Goal: Task Accomplishment & Management: Use online tool/utility

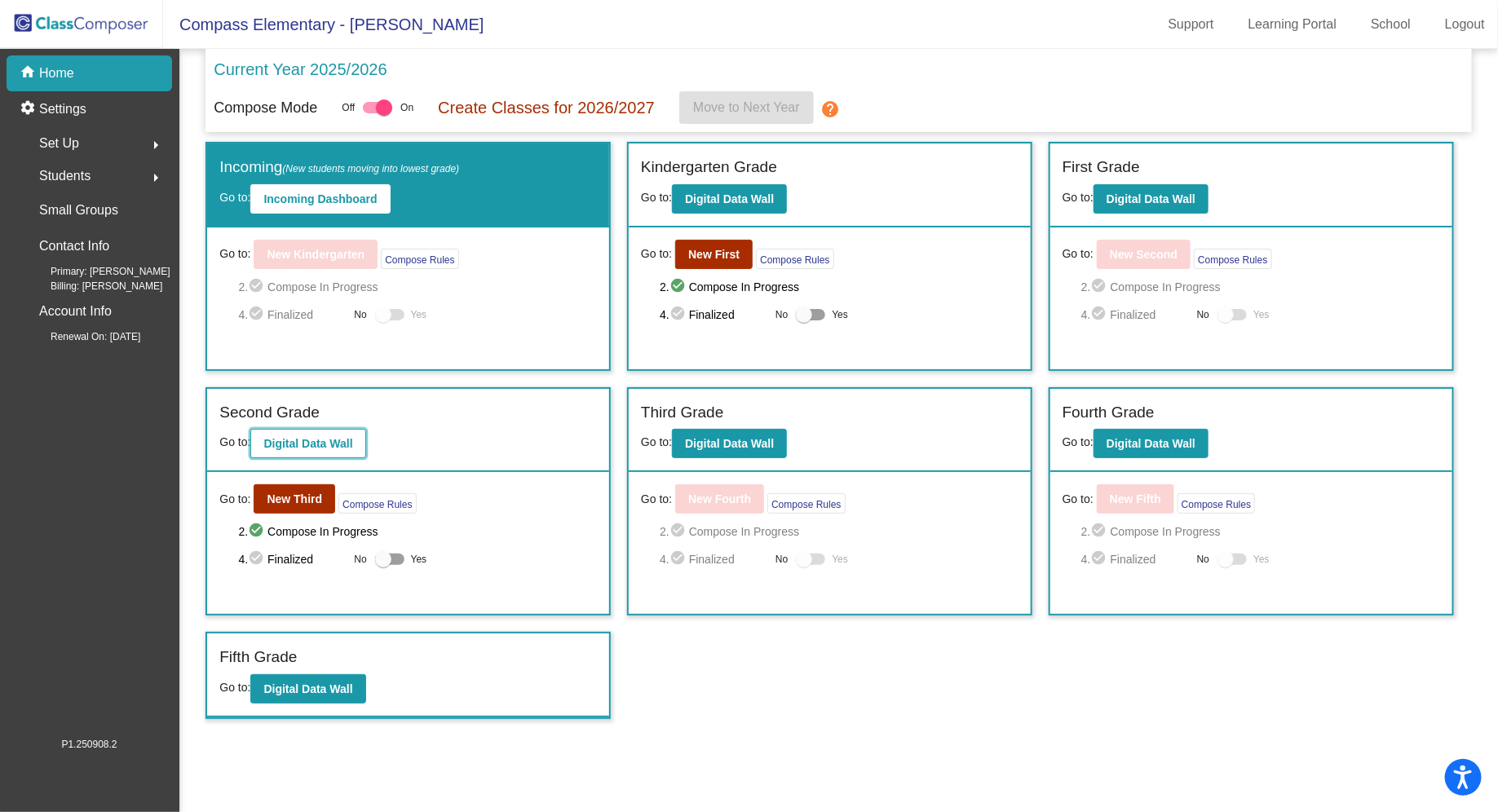
click at [335, 442] on b "Digital Data Wall" at bounding box center [308, 443] width 89 height 13
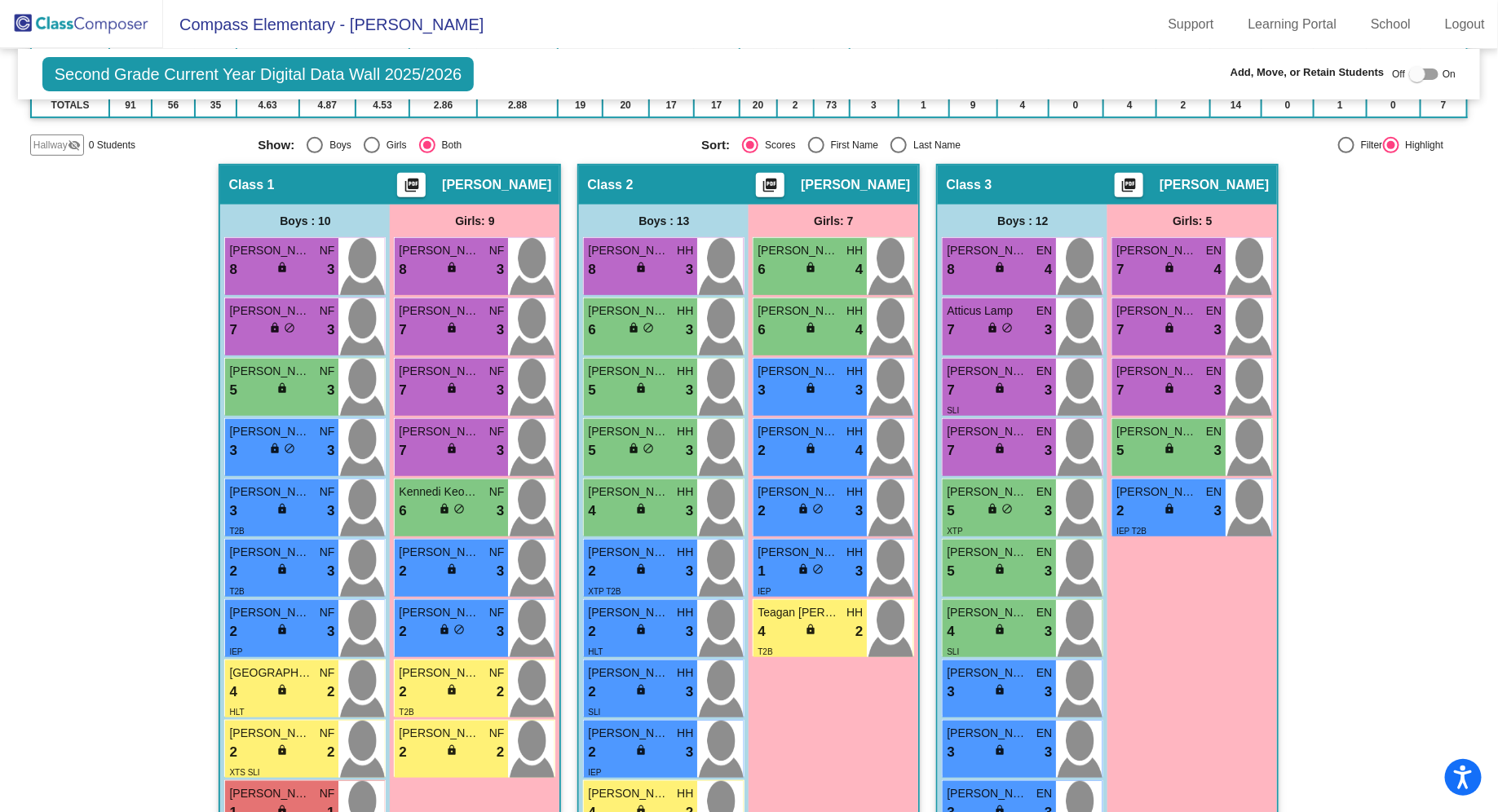
scroll to position [320, 0]
click at [755, 53] on div "Second Grade Current Year Digital Data Wall 2025/2026 Add, Move, or Retain Stud…" at bounding box center [749, 74] width 1462 height 51
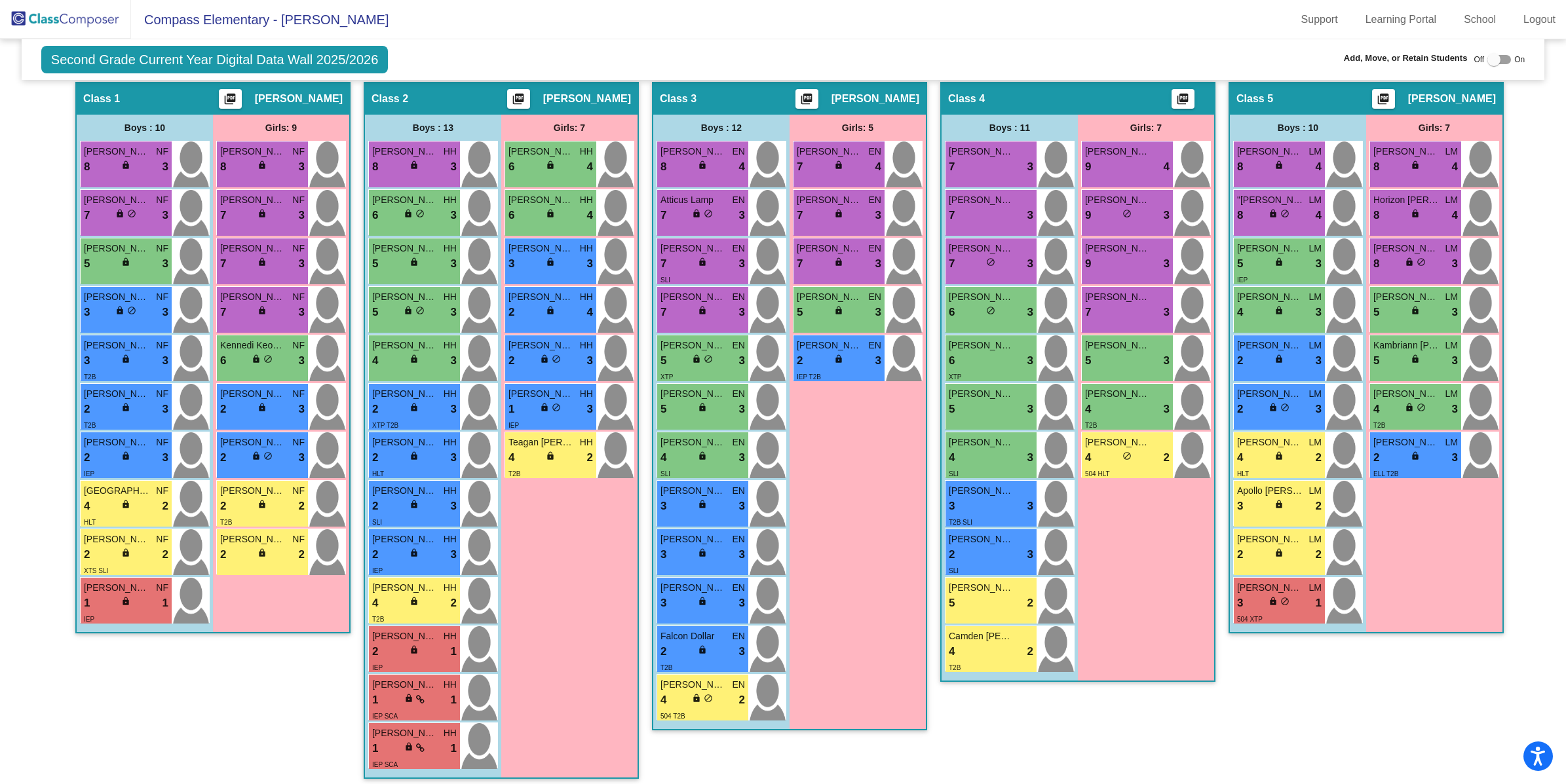
scroll to position [306, 0]
click at [1203, 61] on div at bounding box center [1493, 59] width 13 height 13
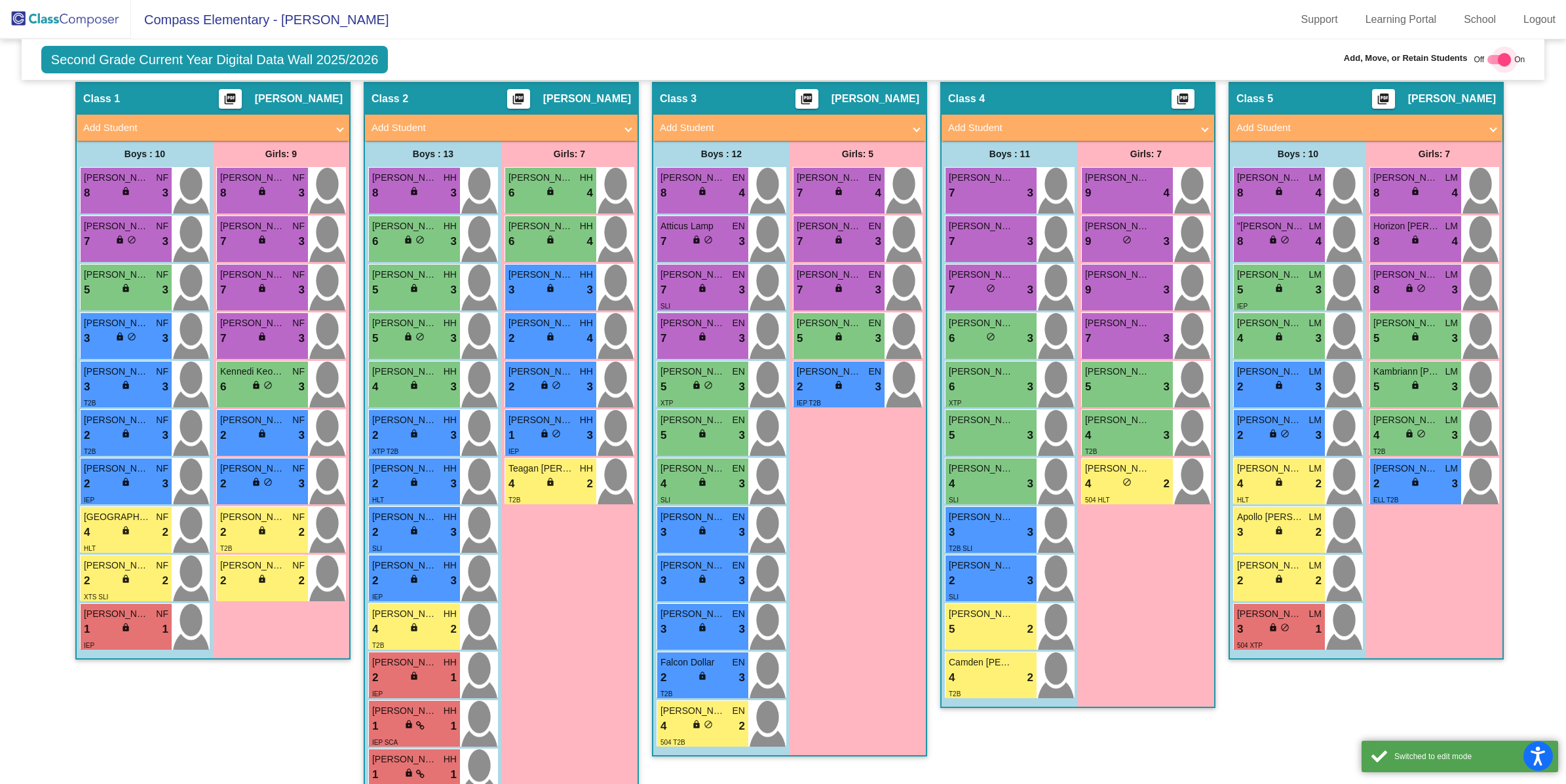
click at [1203, 61] on div at bounding box center [1499, 60] width 24 height 10
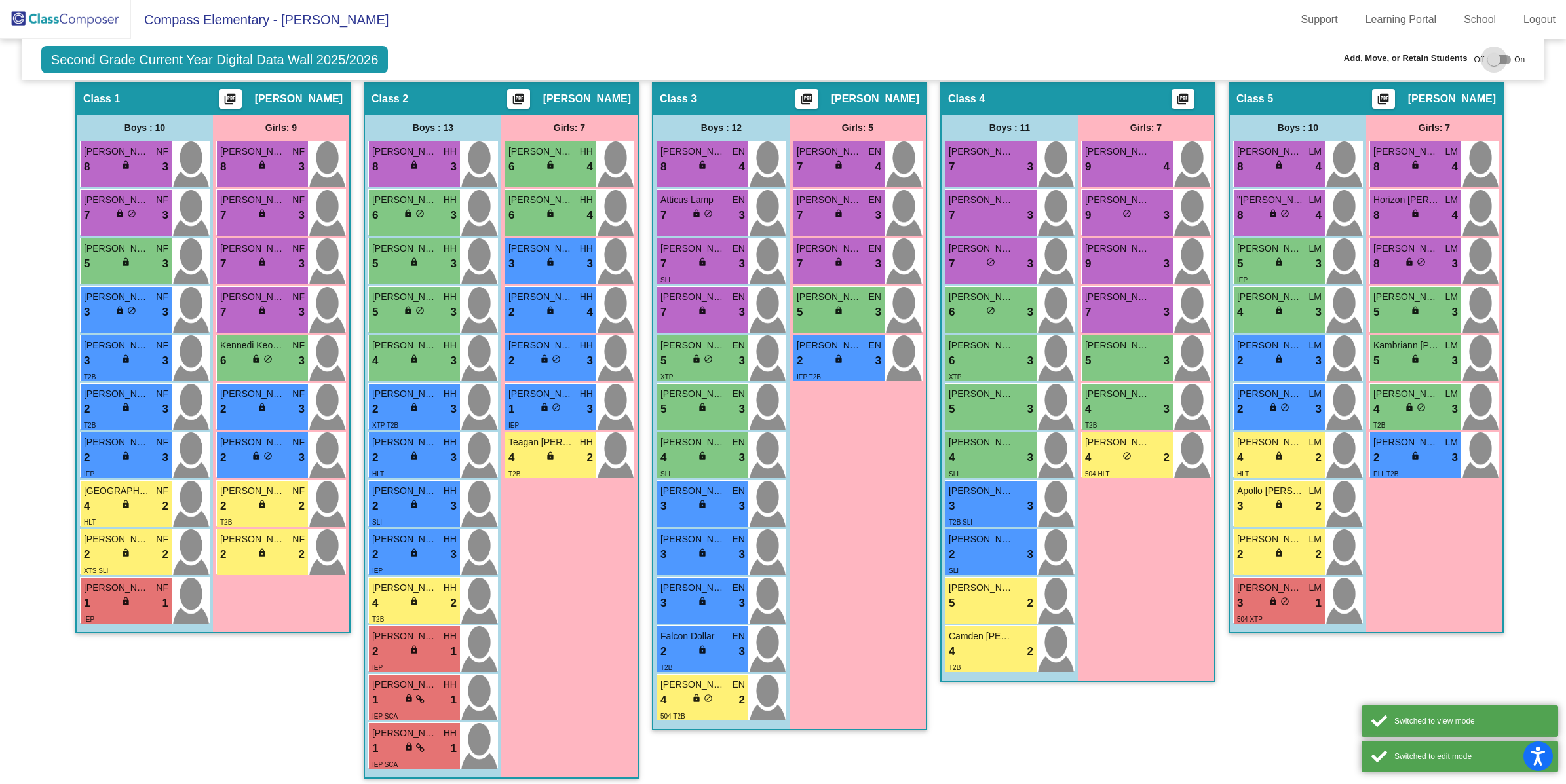
click at [1203, 61] on div at bounding box center [1493, 59] width 13 height 13
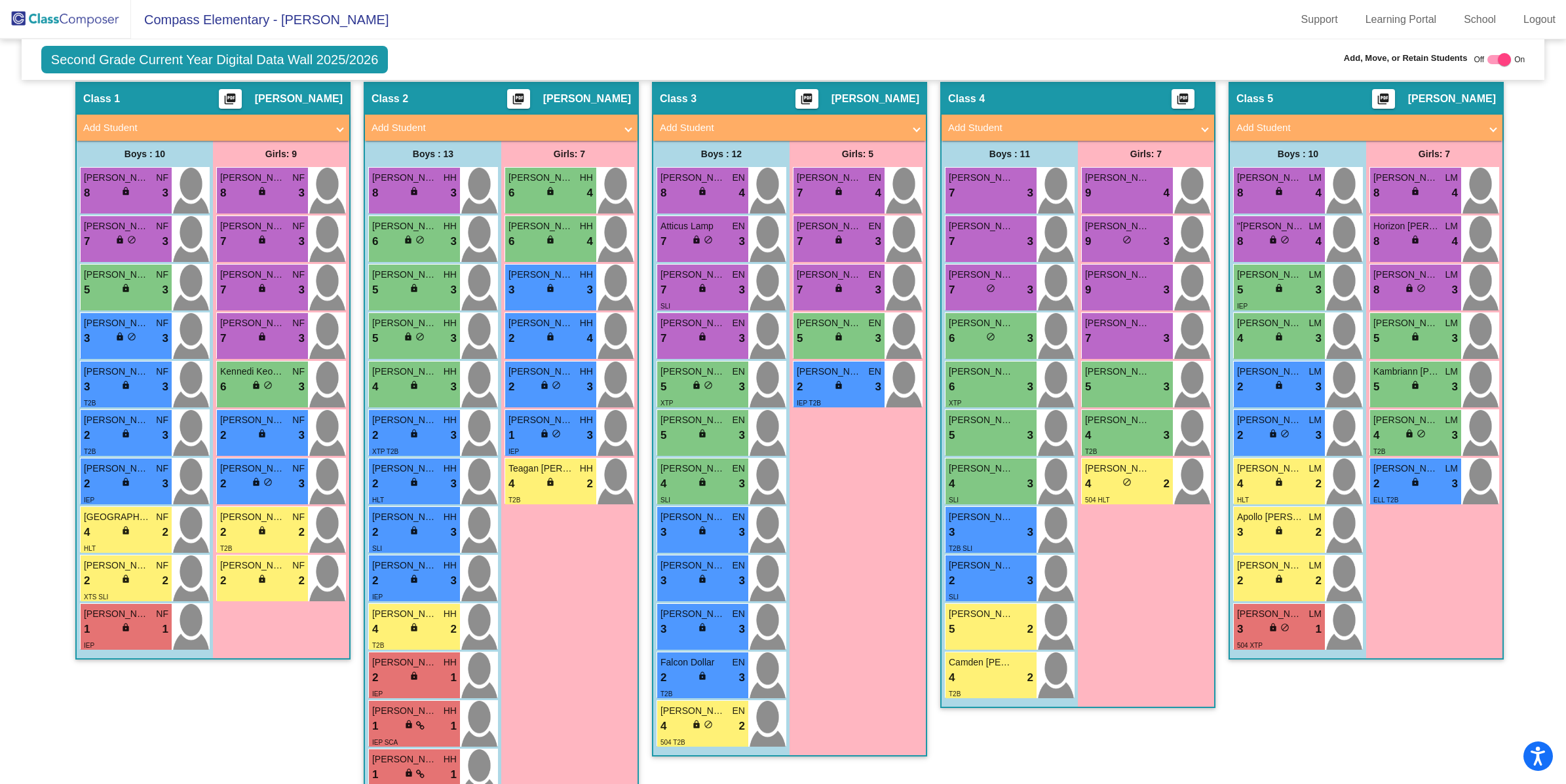
click at [1203, 63] on div at bounding box center [1504, 59] width 13 height 13
checkbox input "false"
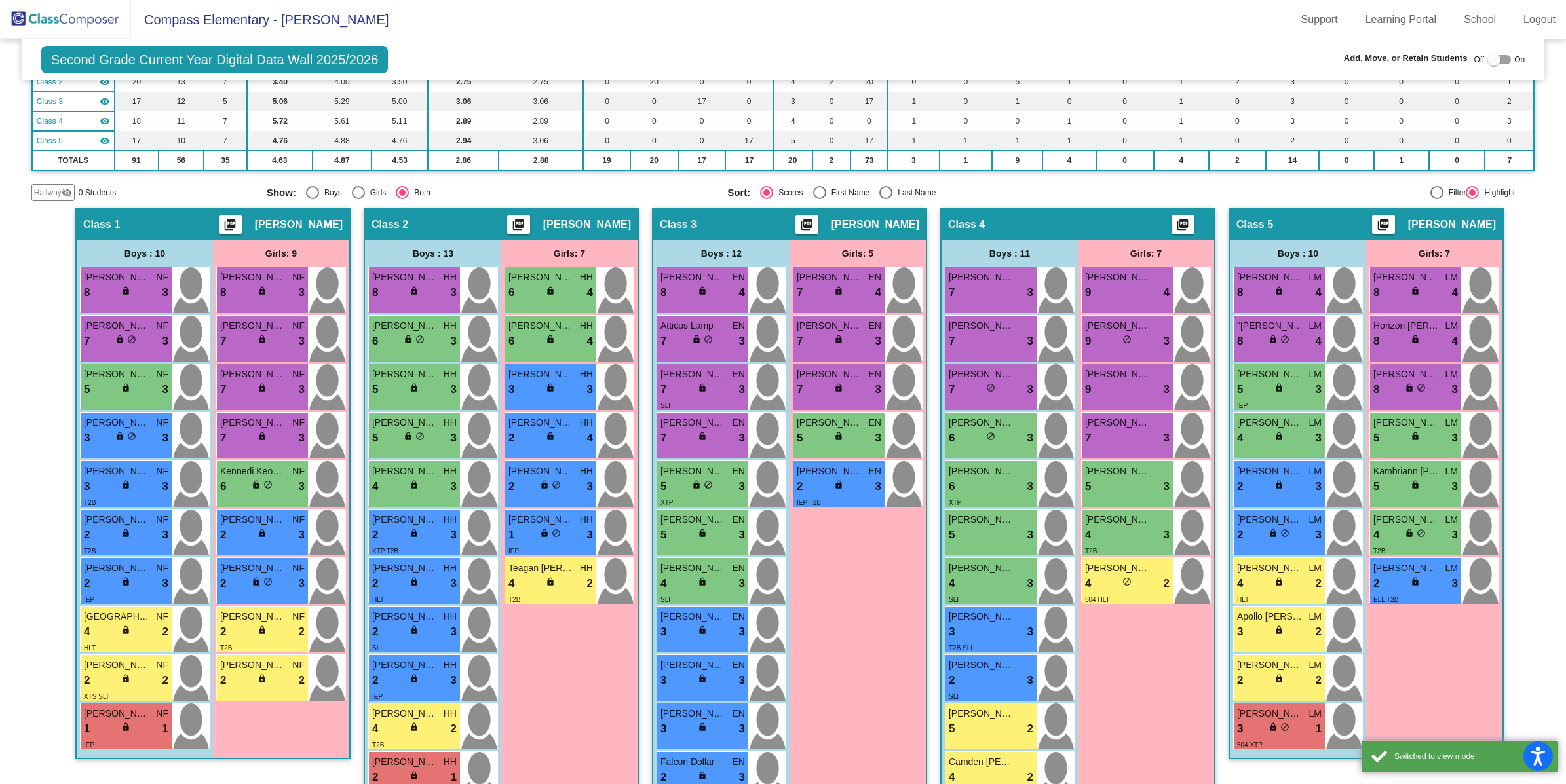
scroll to position [0, 0]
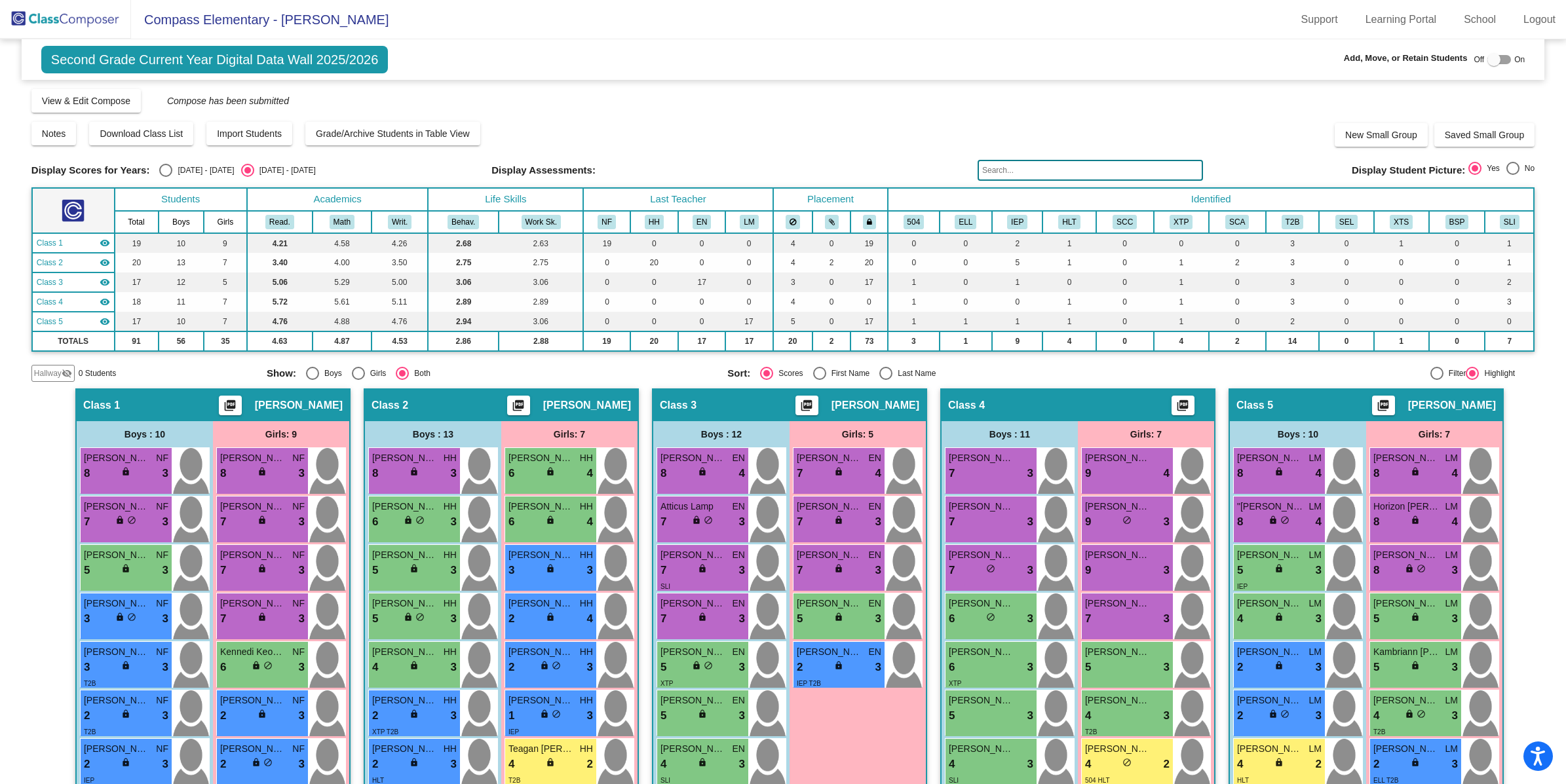
click at [90, 19] on img at bounding box center [65, 19] width 131 height 39
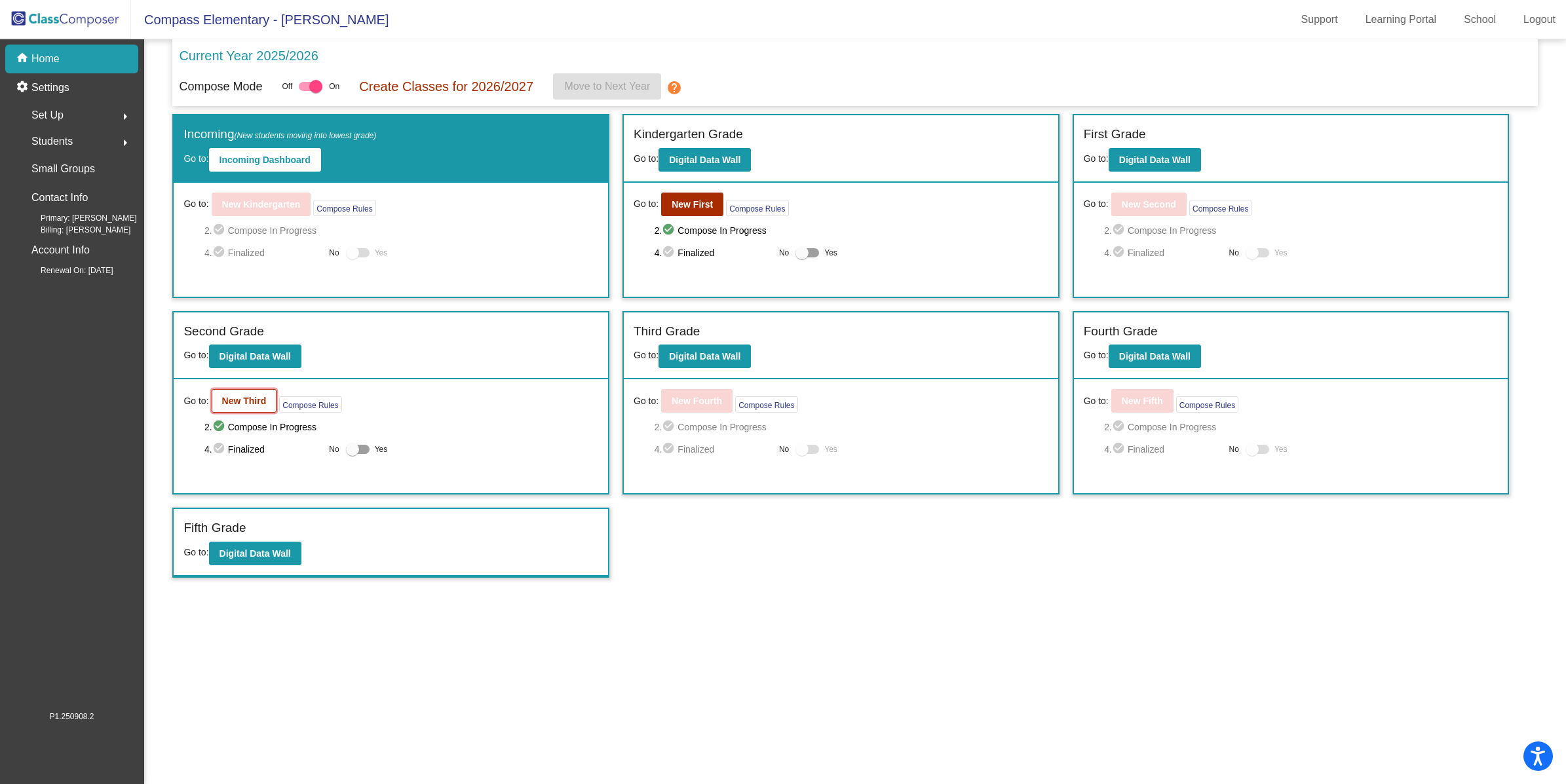
click at [238, 403] on b "New Third" at bounding box center [245, 401] width 45 height 10
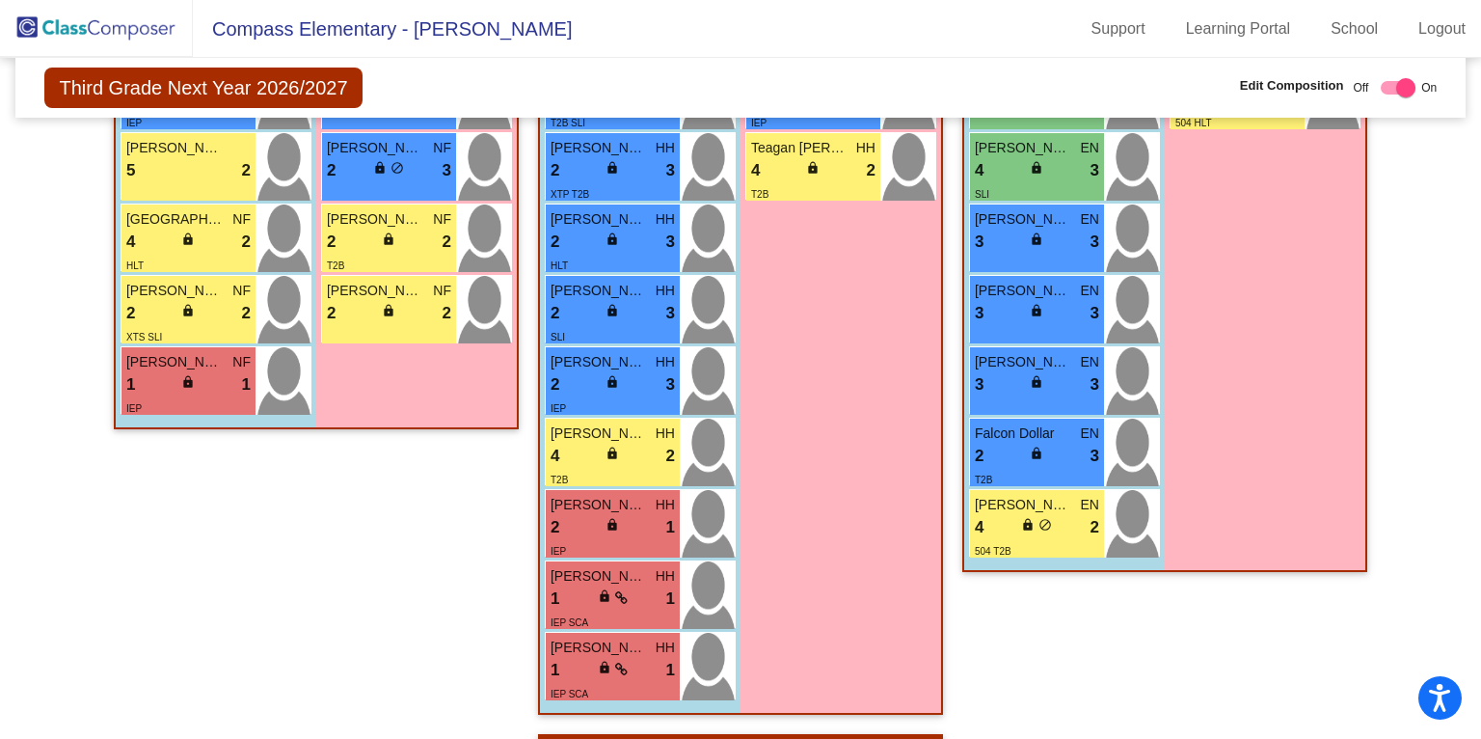
scroll to position [1077, 0]
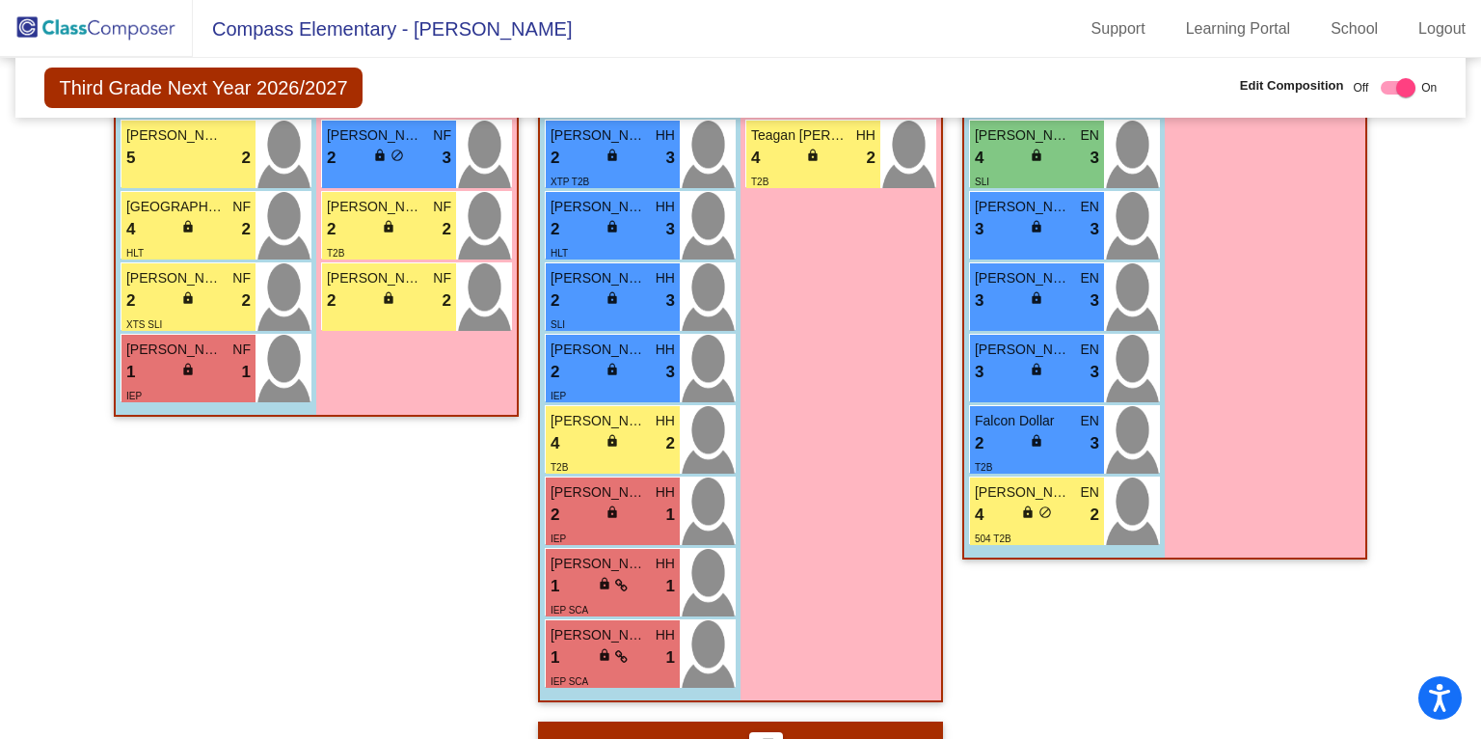
click at [934, 305] on div "Girls: 9 [PERSON_NAME] 9 lock do_not_disturb_alt 3 [PERSON_NAME] HH 6 lock do_n…" at bounding box center [841, 105] width 201 height 1190
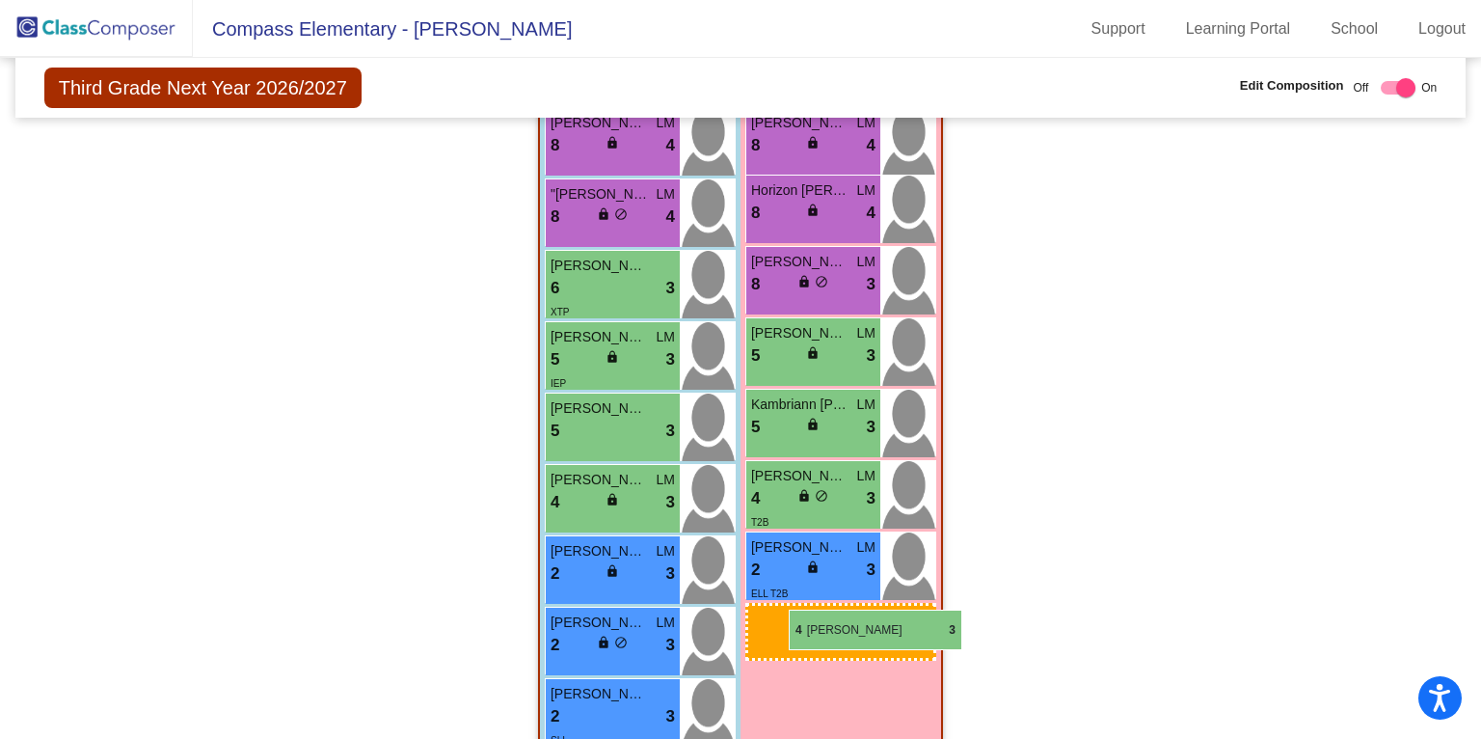
scroll to position [1782, 0]
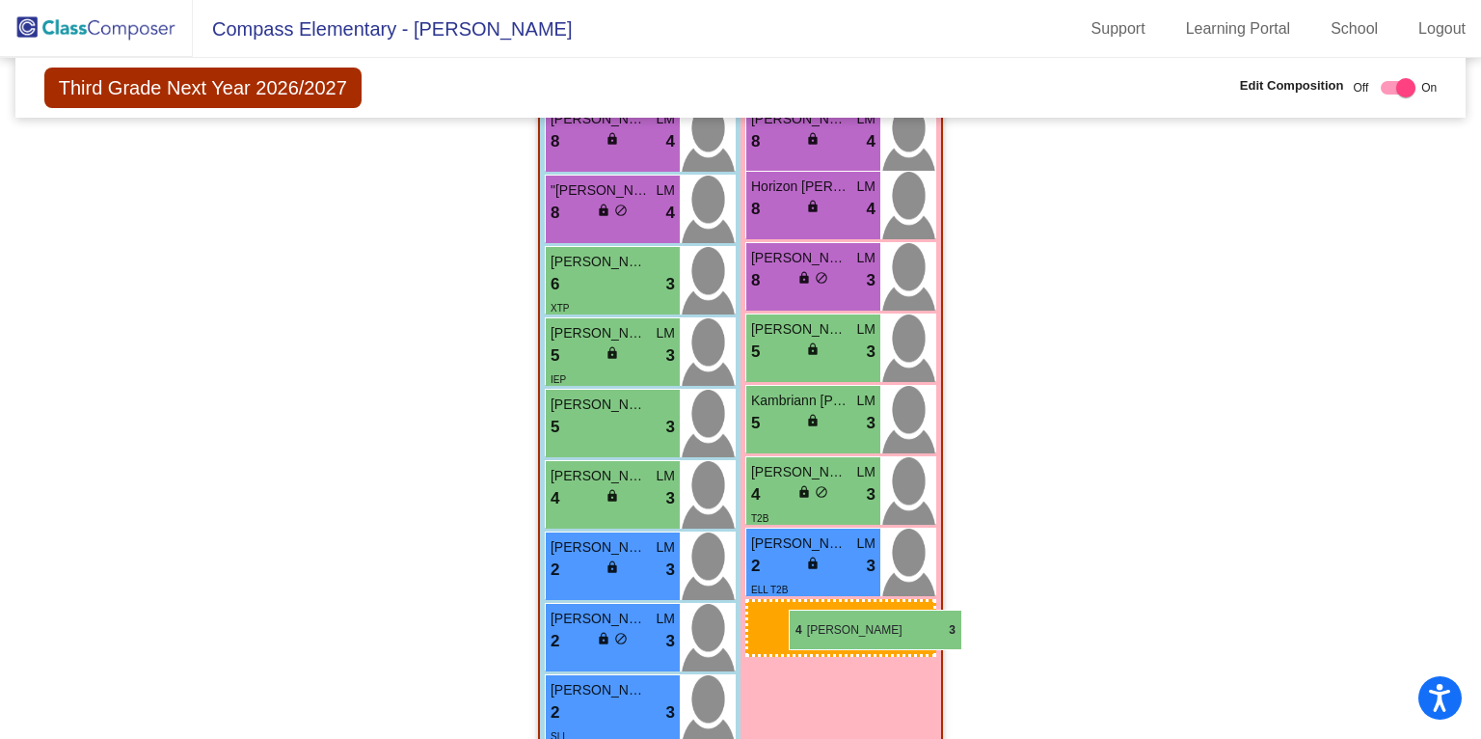
drag, startPoint x: 839, startPoint y: 143, endPoint x: 789, endPoint y: 610, distance: 469.5
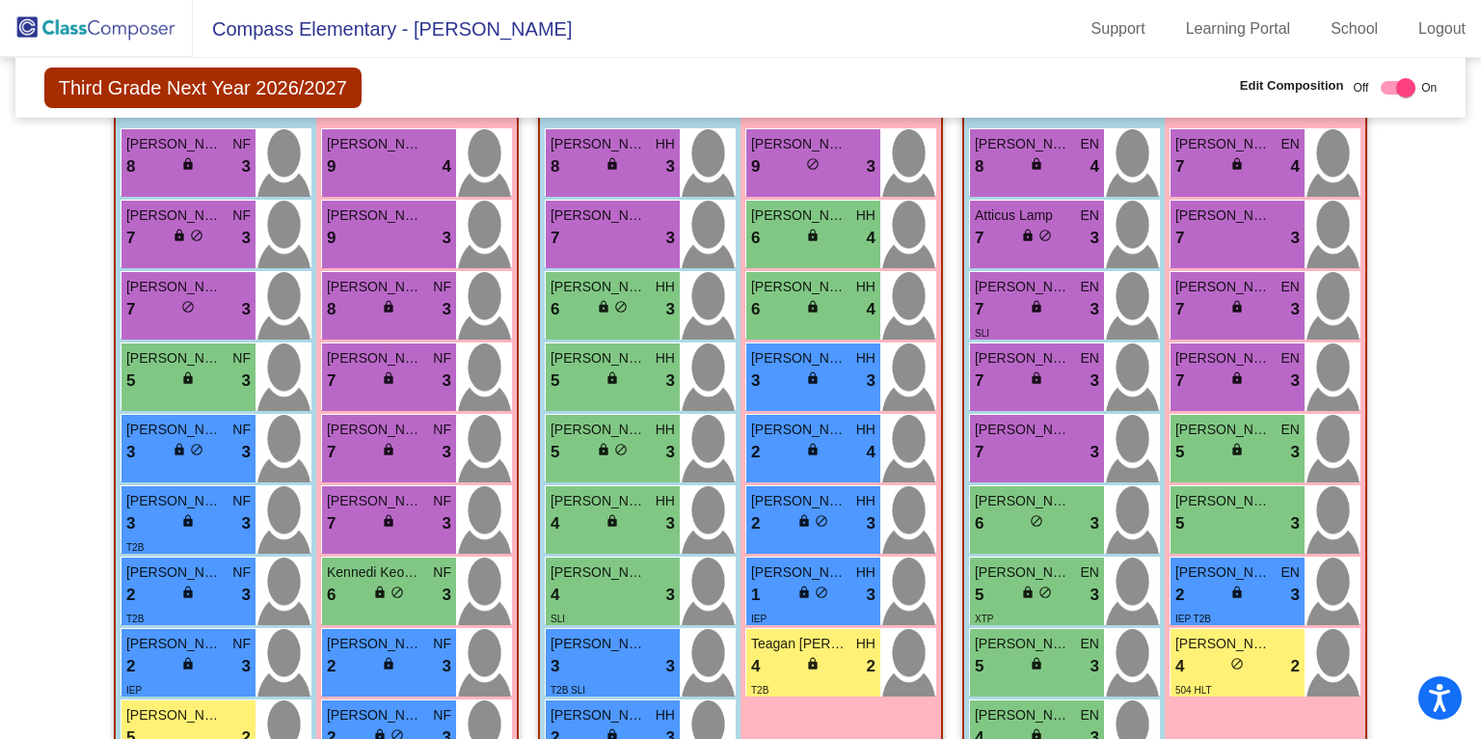
scroll to position [509, 0]
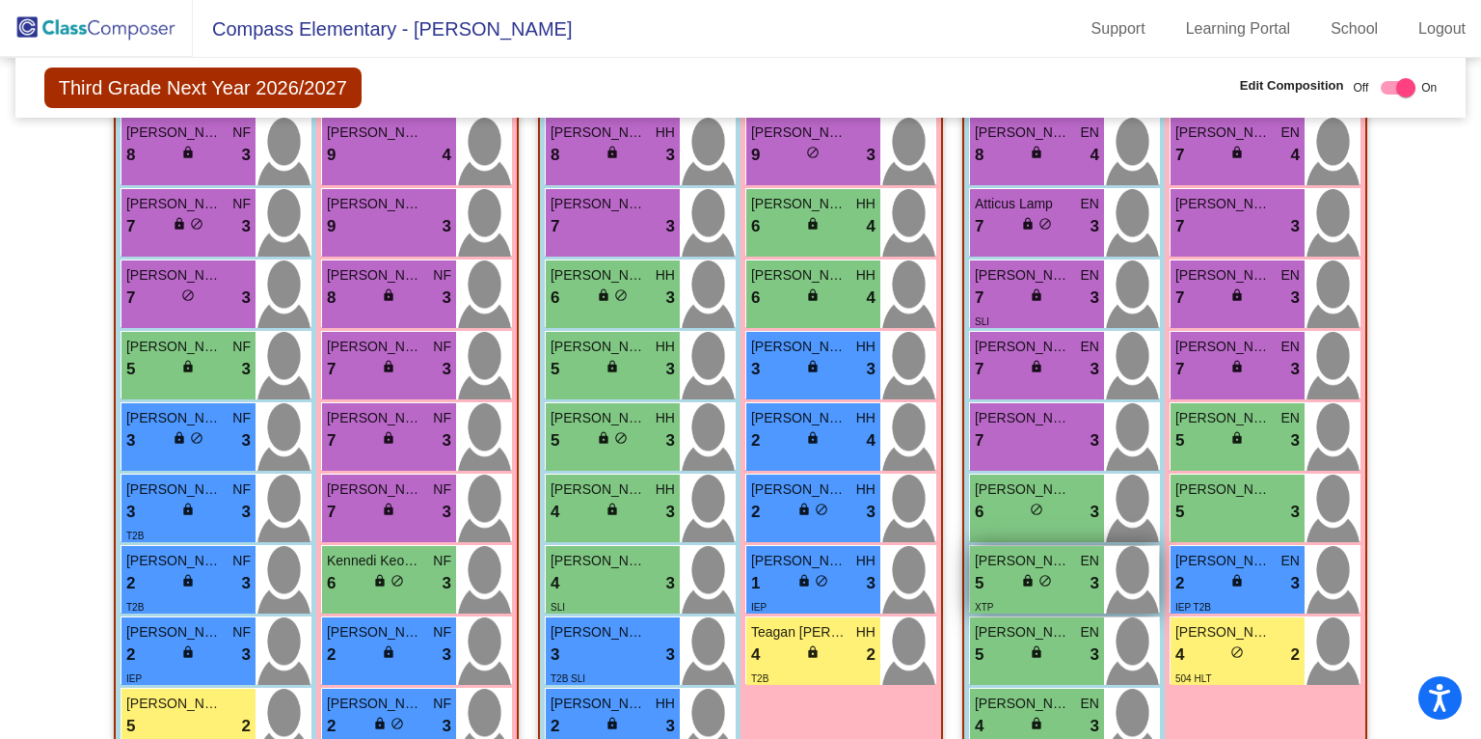
click at [1060, 582] on div "5 lock do_not_disturb_alt 3" at bounding box center [1037, 583] width 124 height 25
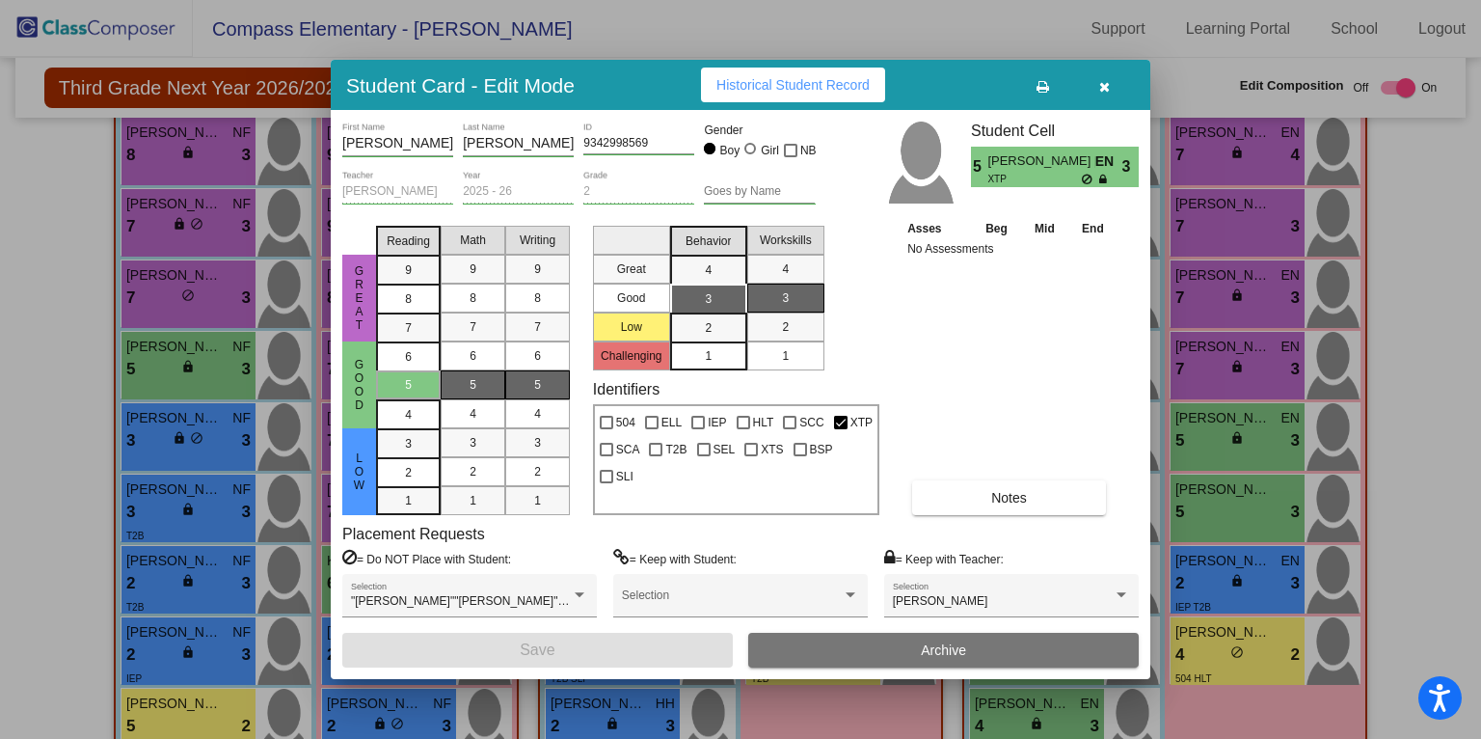
click at [1108, 81] on icon "button" at bounding box center [1104, 87] width 11 height 14
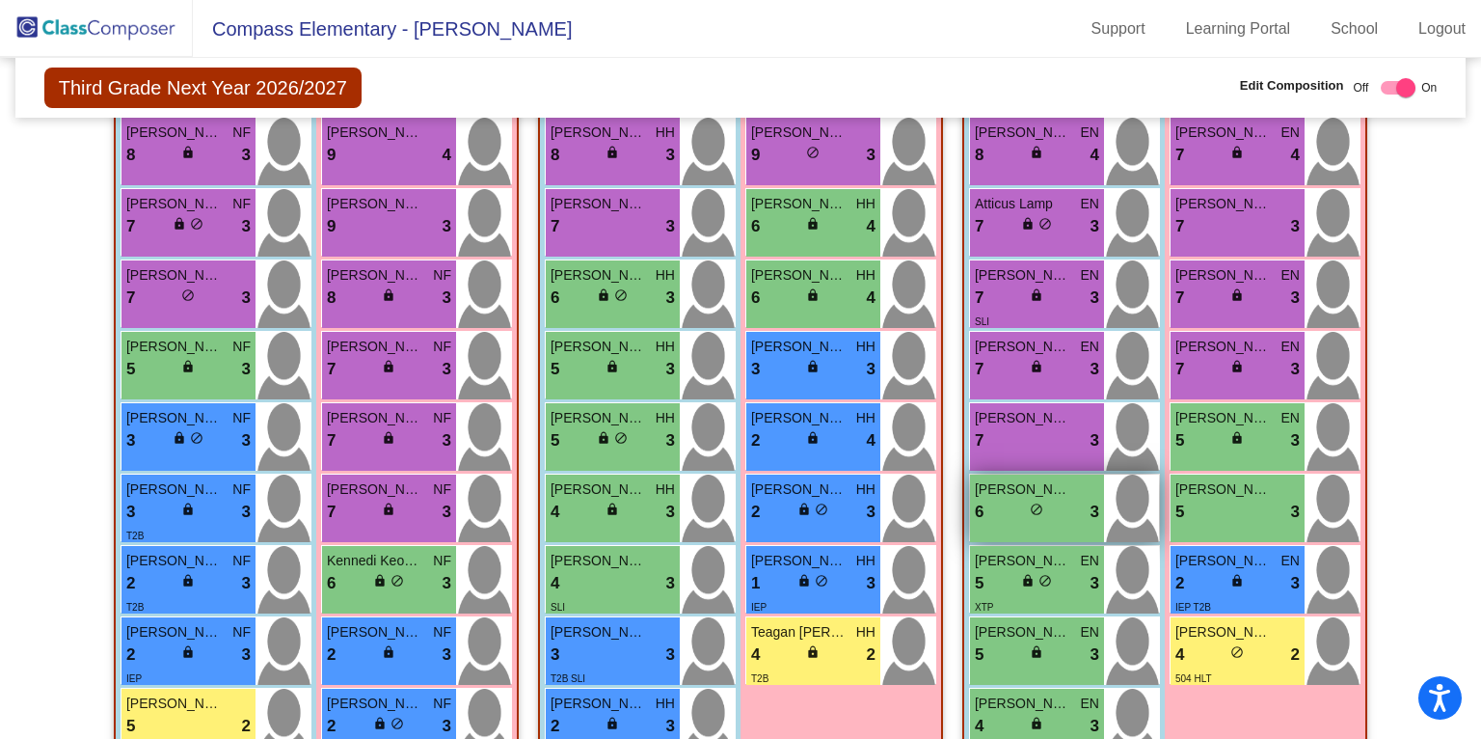
click at [1059, 500] on div "6 lock do_not_disturb_alt 3" at bounding box center [1037, 512] width 124 height 25
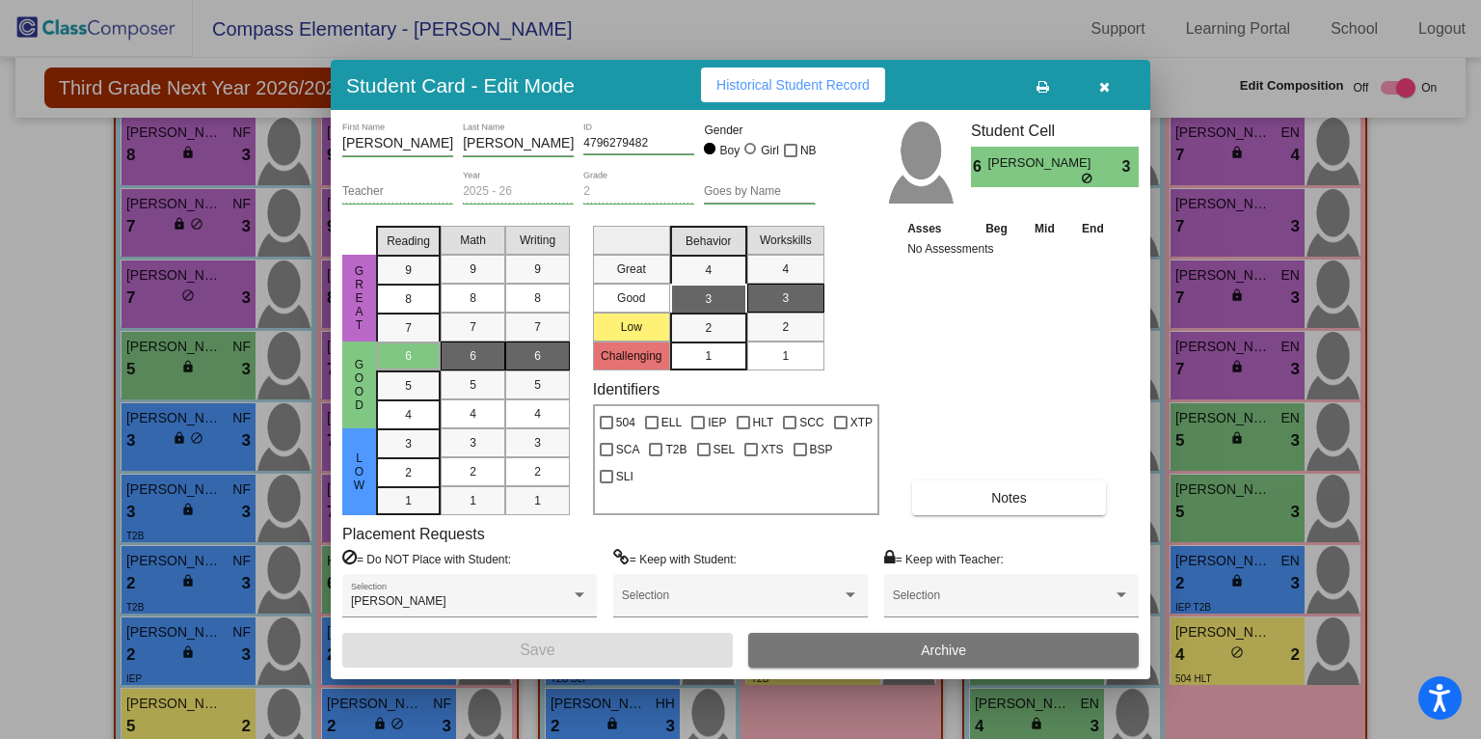
click at [1110, 84] on button "button" at bounding box center [1104, 85] width 62 height 35
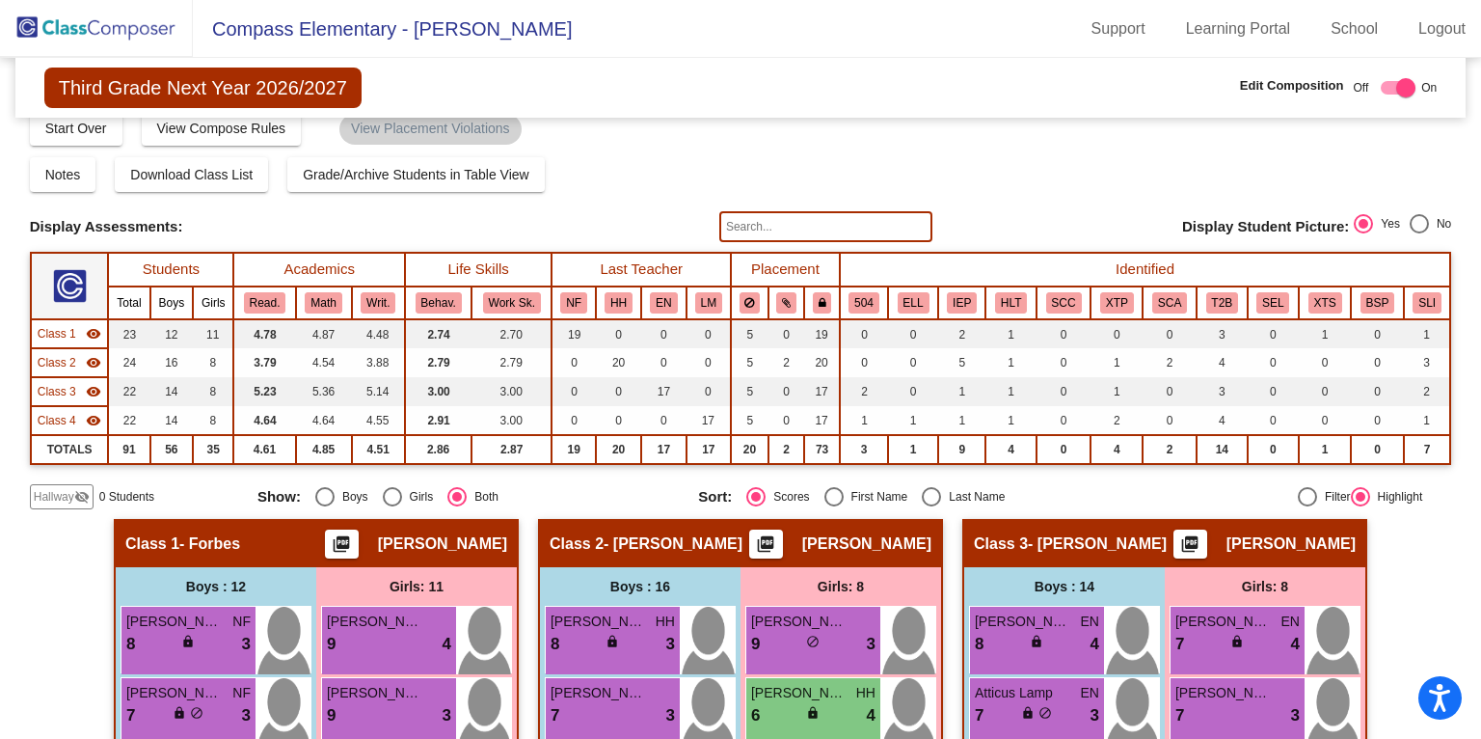
scroll to position [17, 0]
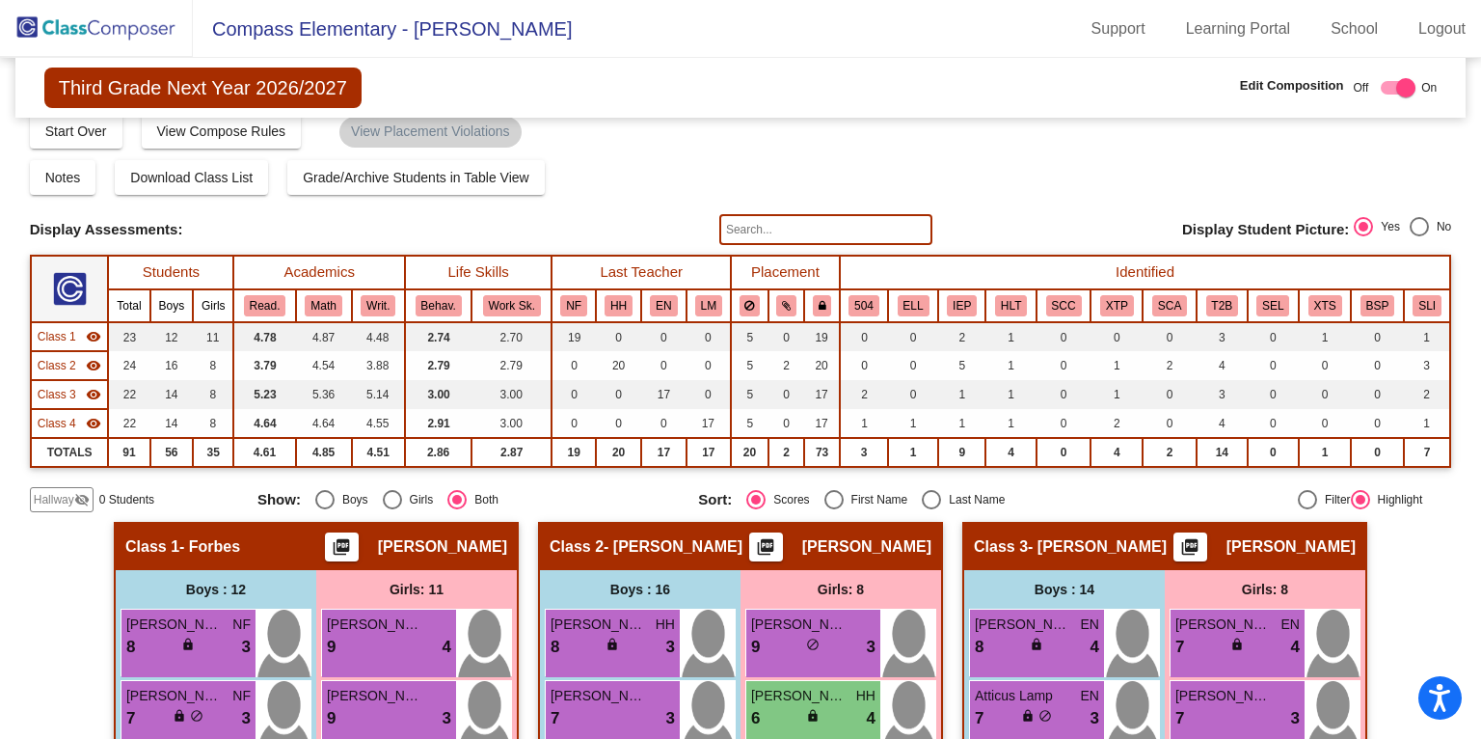
click at [1397, 88] on div at bounding box center [1406, 87] width 19 height 19
checkbox input "false"
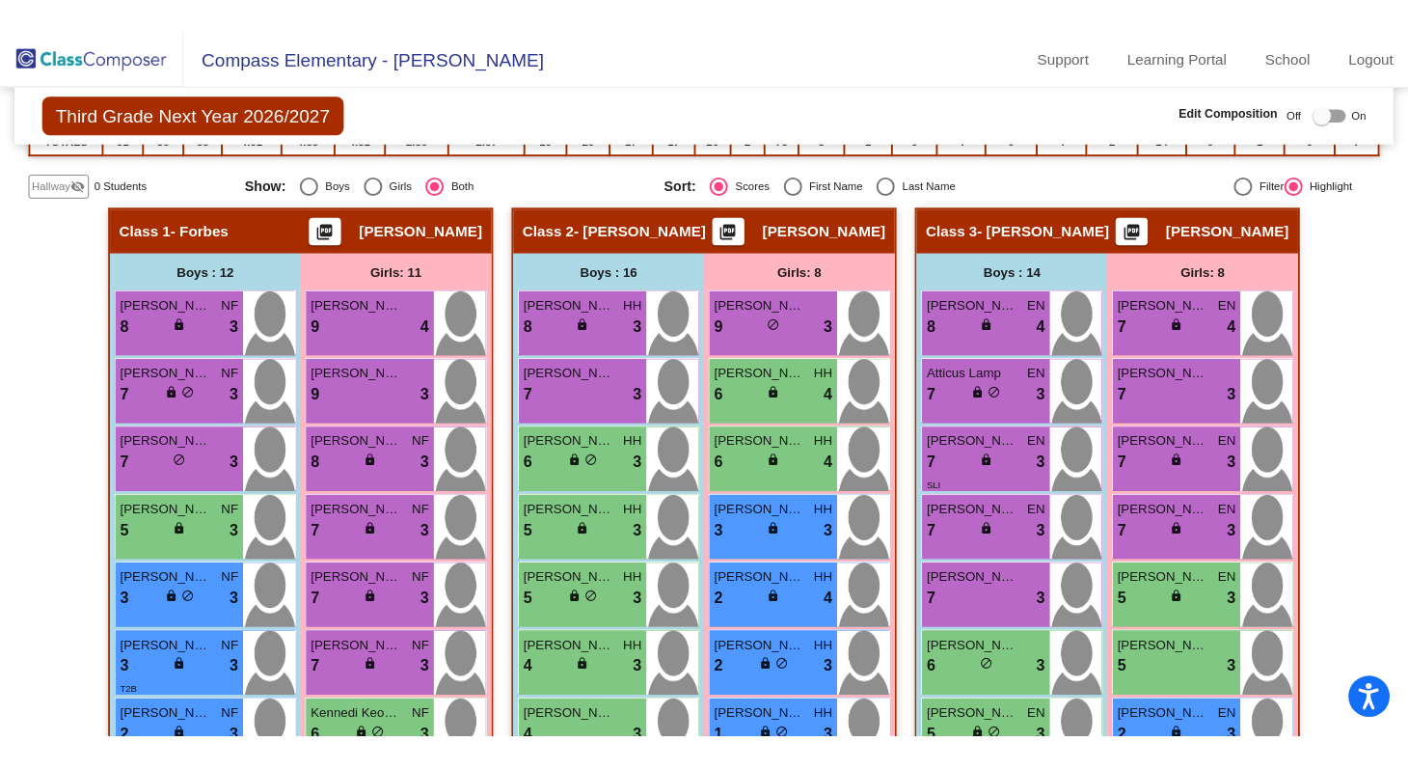
scroll to position [0, 0]
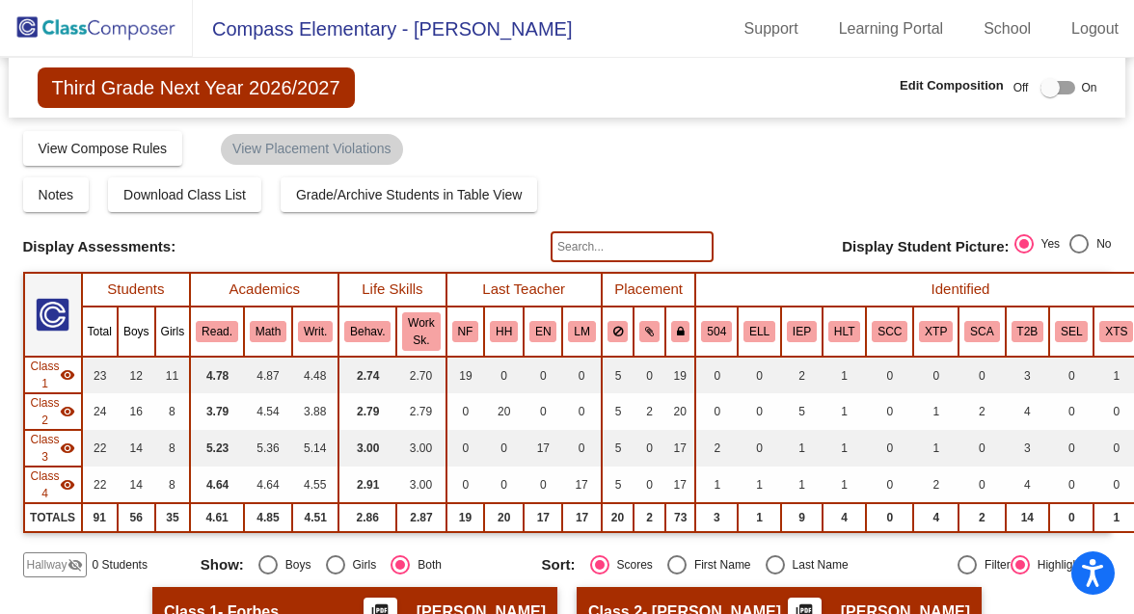
click at [601, 68] on div "Third Grade Next Year 2026/2027 Edit Composition Off On Incoming Digital Data W…" at bounding box center [568, 88] width 1118 height 60
